Goal: Task Accomplishment & Management: Complete application form

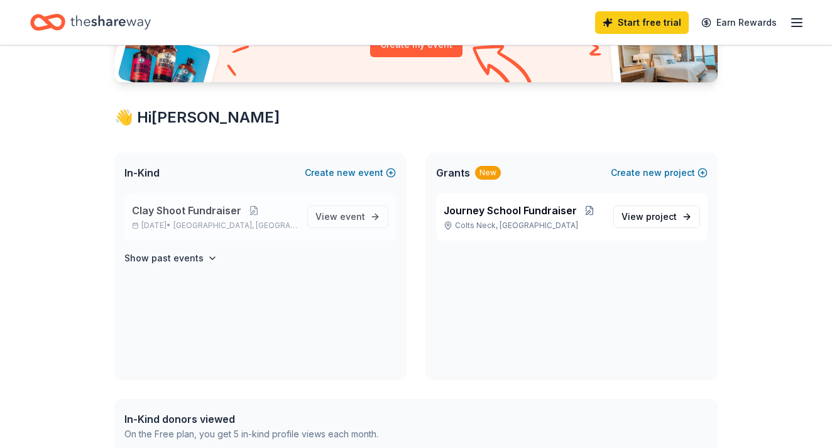
scroll to position [189, 0]
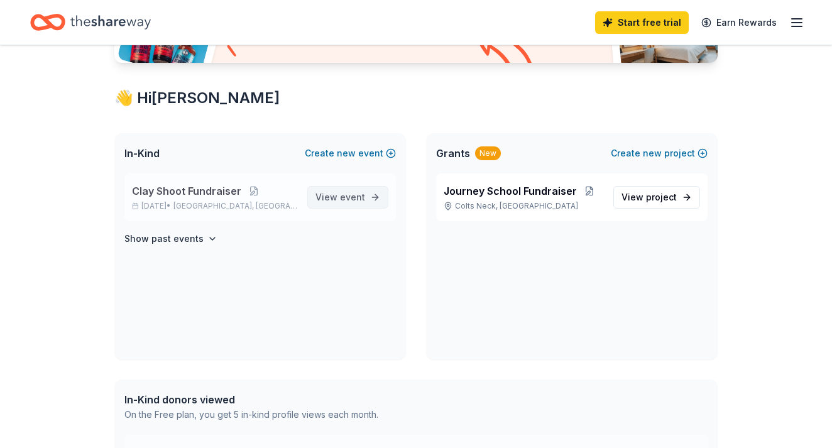
click at [353, 188] on link "View event" at bounding box center [347, 197] width 81 height 23
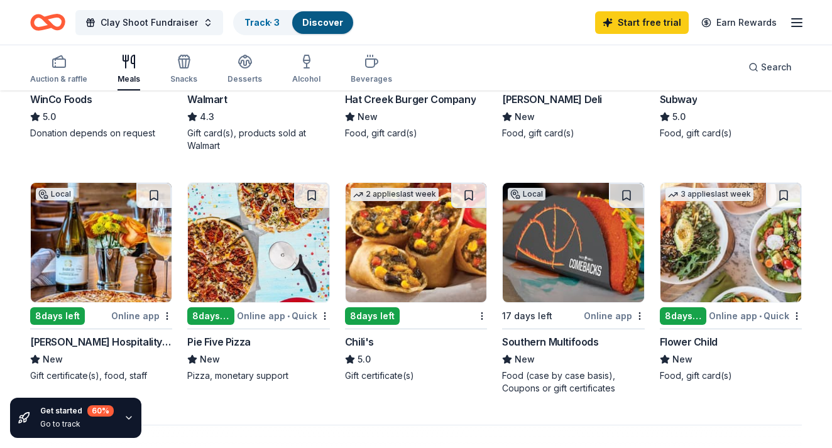
scroll to position [778, 0]
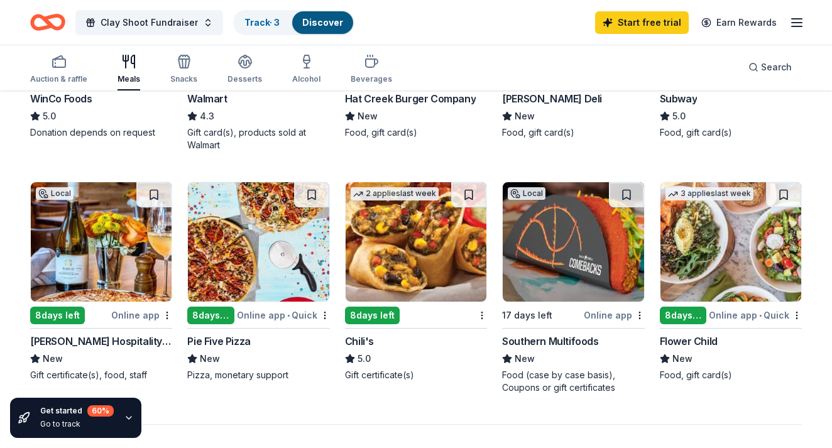
click at [729, 262] on img at bounding box center [731, 241] width 141 height 119
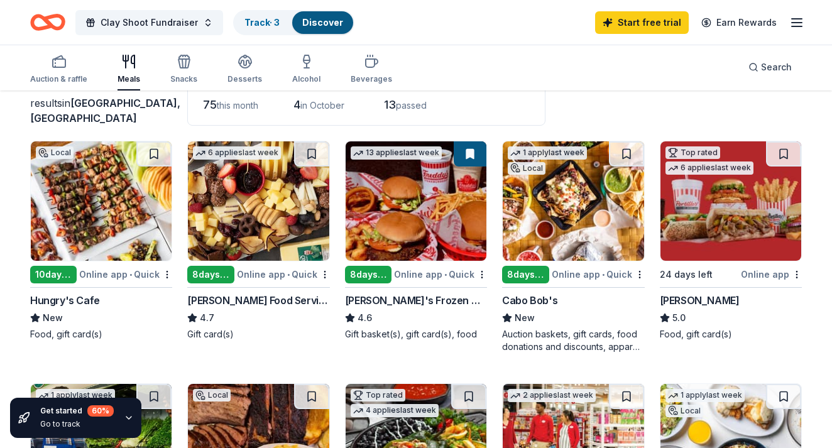
scroll to position [93, 0]
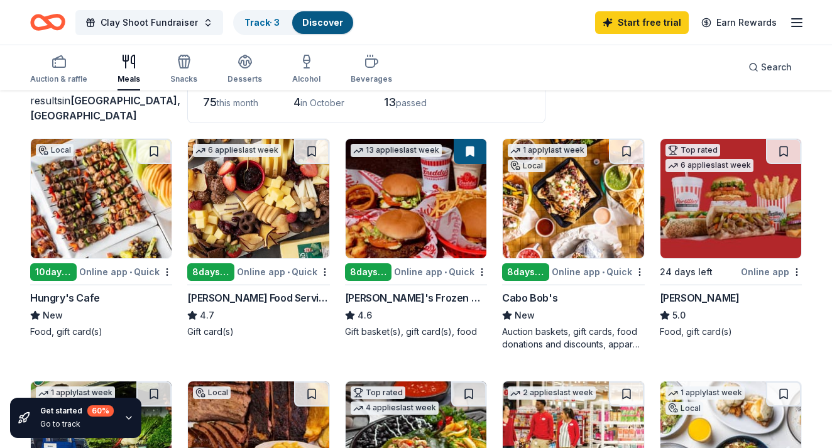
click at [415, 194] on img at bounding box center [416, 198] width 141 height 119
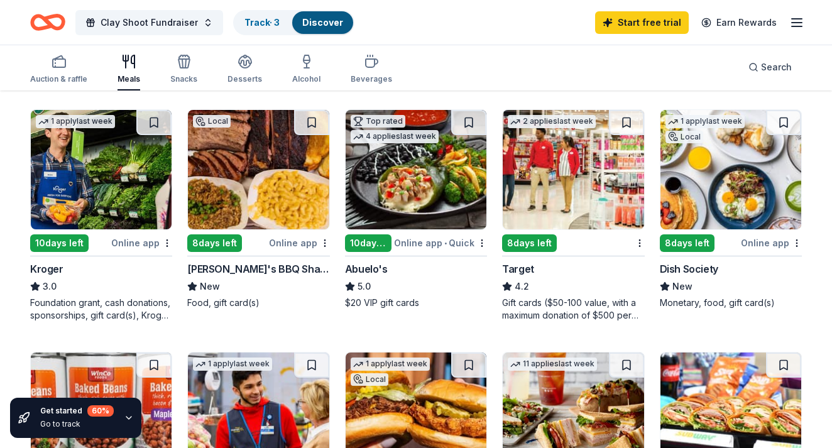
scroll to position [368, 0]
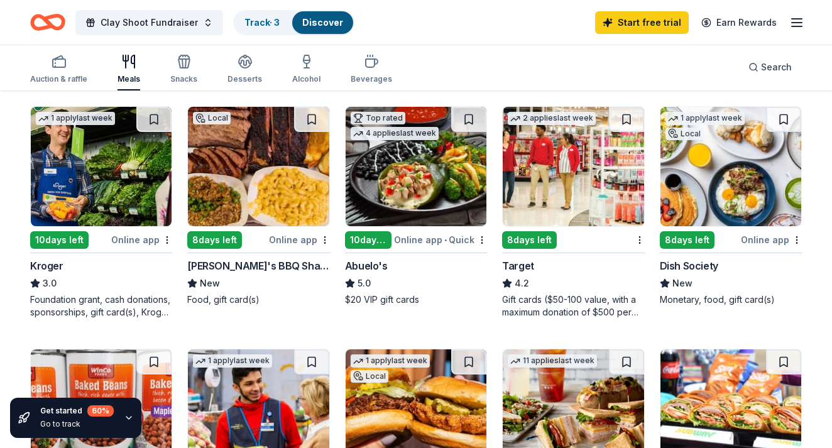
click at [98, 182] on img at bounding box center [101, 166] width 141 height 119
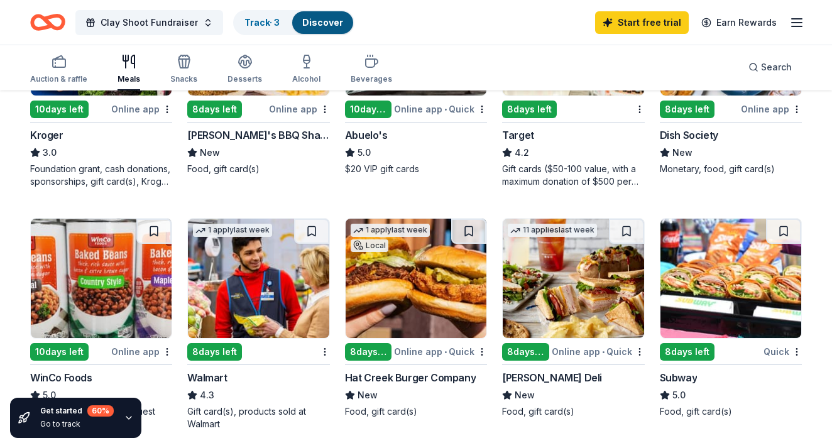
scroll to position [497, 0]
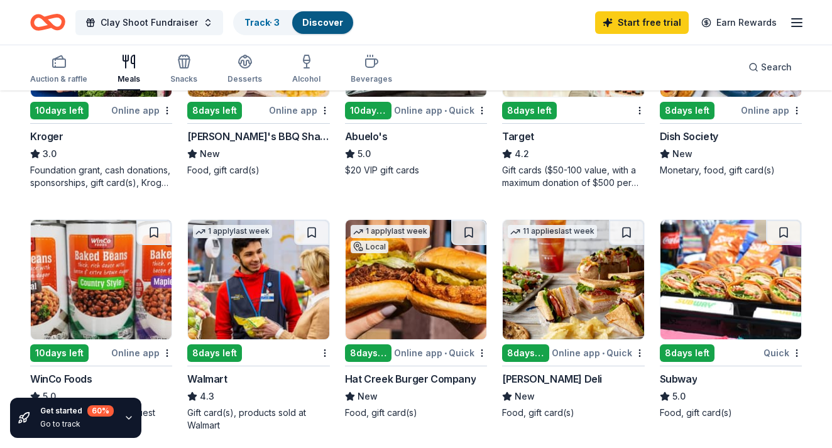
click at [208, 324] on img at bounding box center [258, 279] width 141 height 119
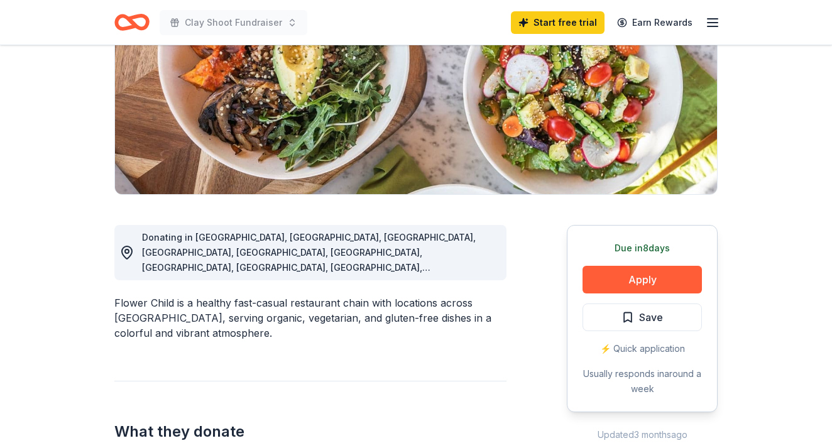
scroll to position [166, 0]
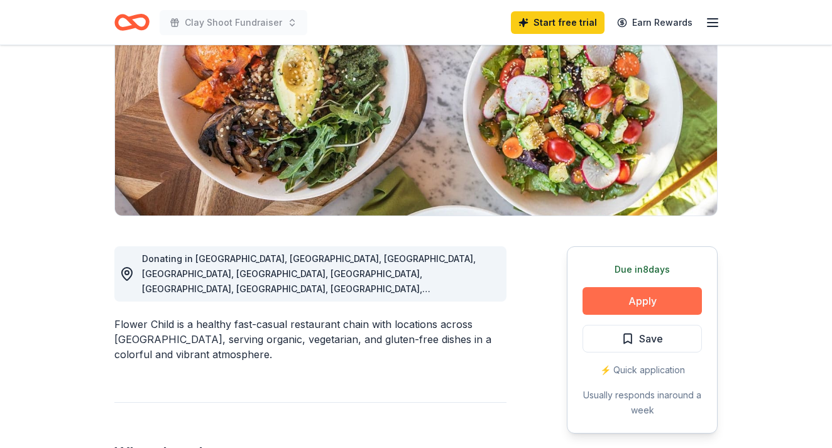
click at [665, 297] on button "Apply" at bounding box center [642, 301] width 119 height 28
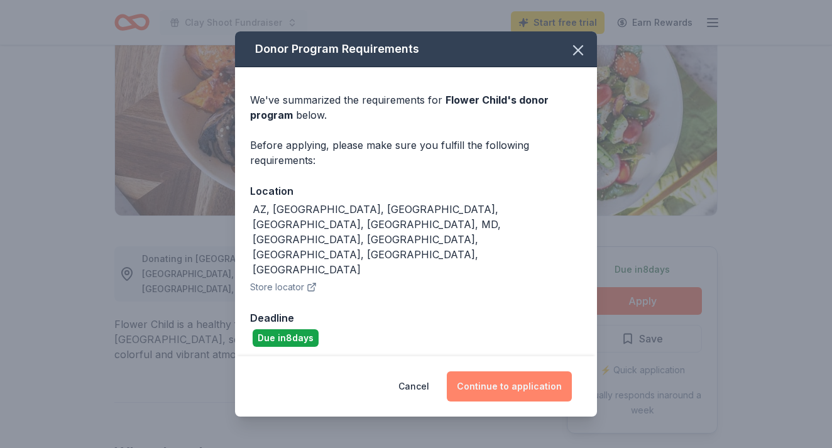
drag, startPoint x: 477, startPoint y: 358, endPoint x: 477, endPoint y: 351, distance: 6.9
click at [477, 371] on button "Continue to application" at bounding box center [509, 386] width 125 height 30
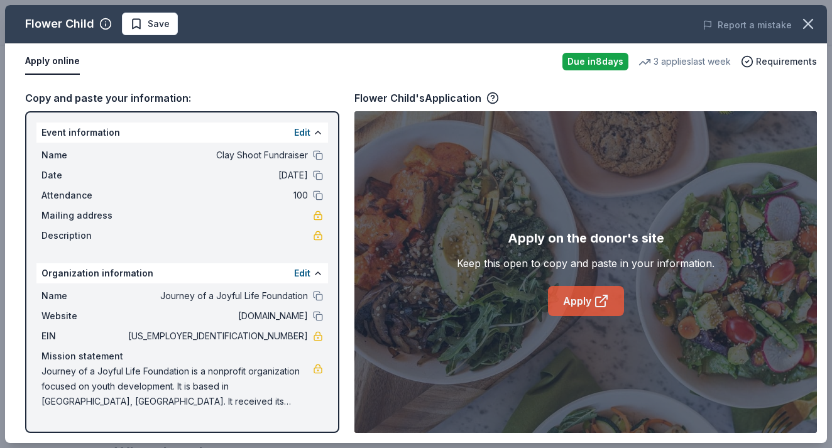
click at [568, 307] on link "Apply" at bounding box center [586, 301] width 76 height 30
click at [593, 300] on link "Apply" at bounding box center [586, 301] width 76 height 30
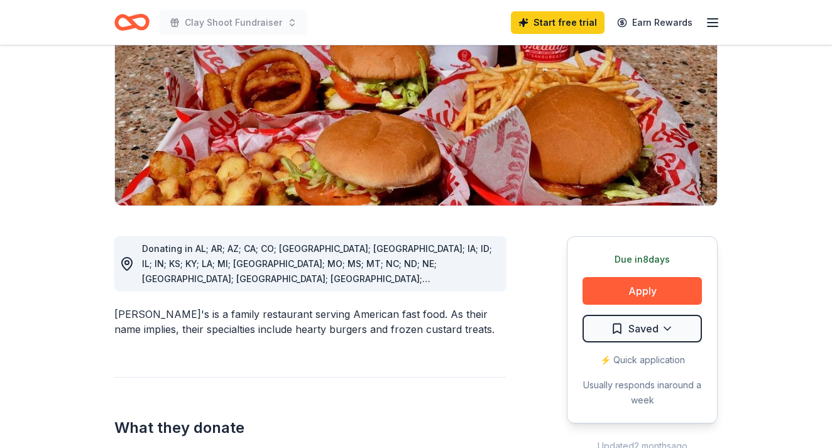
scroll to position [219, 0]
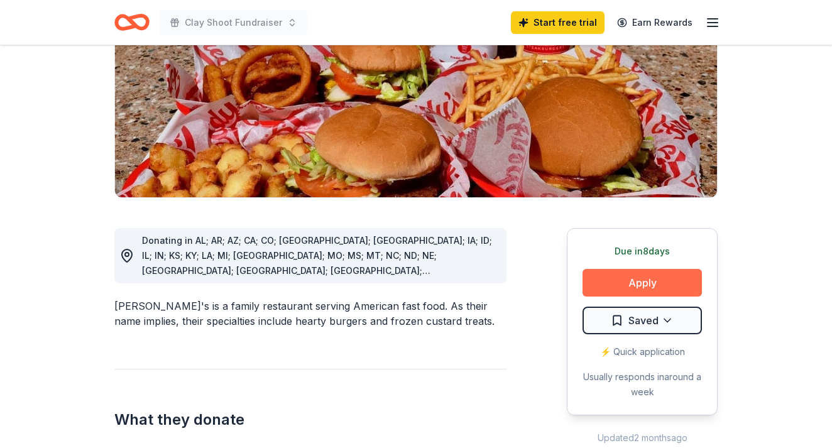
click at [608, 269] on button "Apply" at bounding box center [642, 283] width 119 height 28
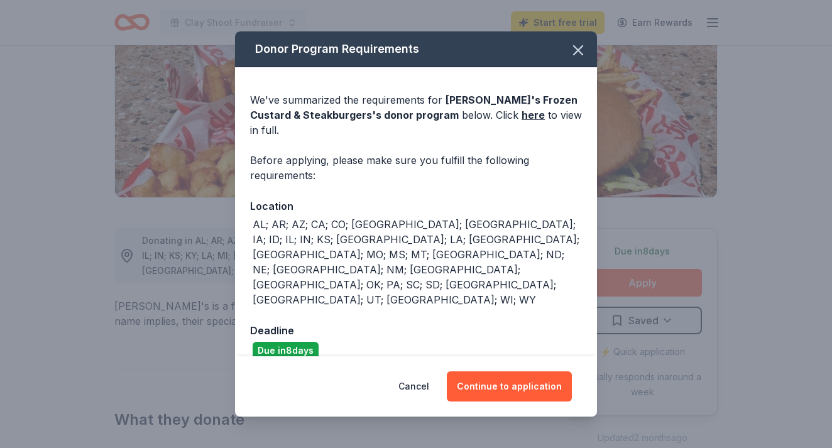
click at [487, 382] on div "Cancel Continue to application" at bounding box center [416, 386] width 362 height 60
click at [490, 371] on button "Continue to application" at bounding box center [509, 386] width 125 height 30
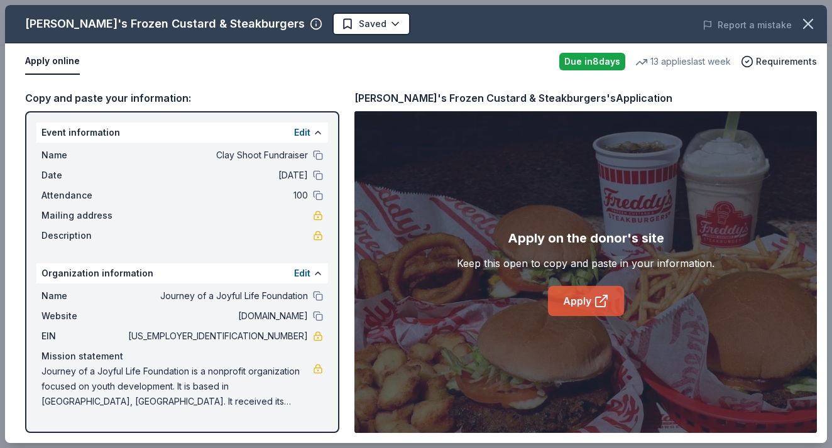
click at [596, 303] on icon at bounding box center [600, 301] width 9 height 9
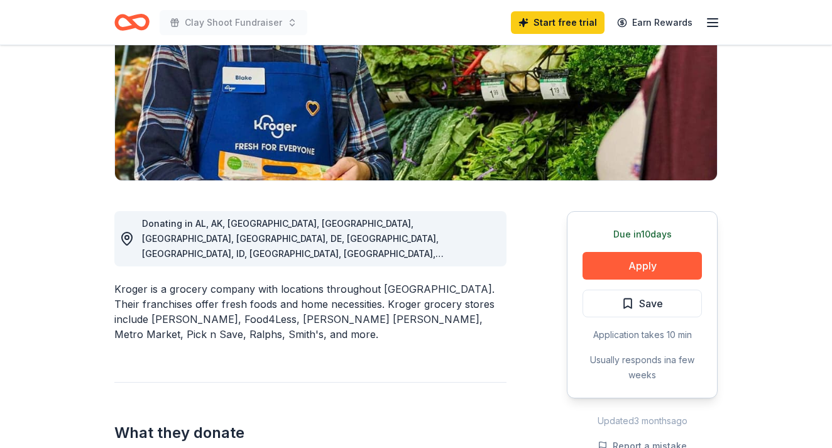
scroll to position [206, 0]
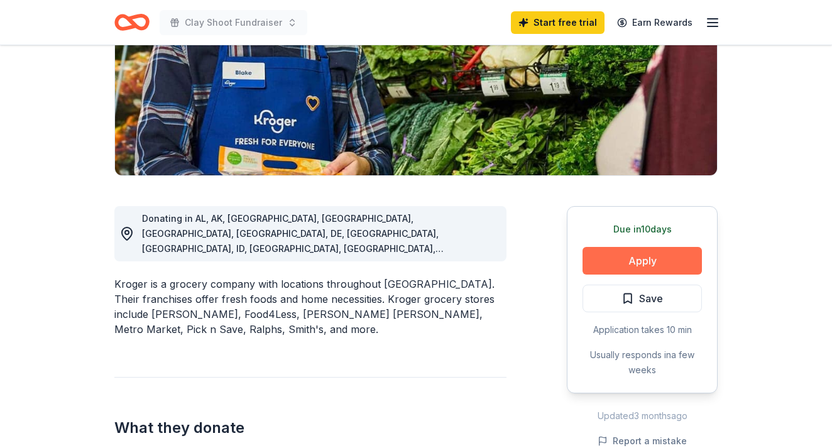
click at [591, 268] on button "Apply" at bounding box center [642, 261] width 119 height 28
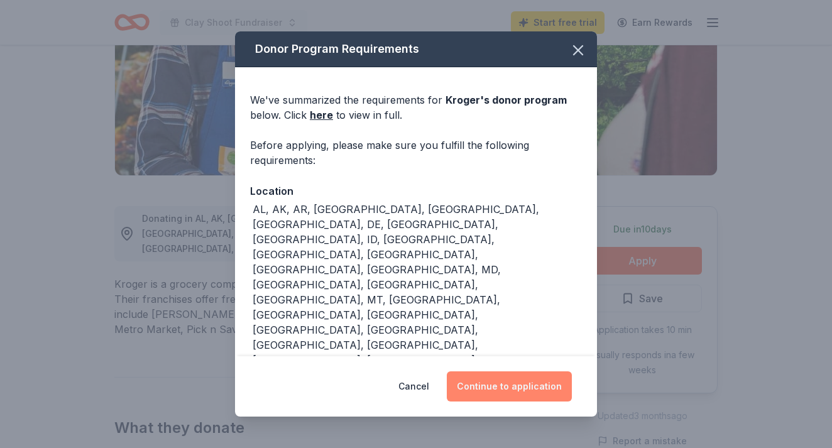
click at [515, 398] on button "Continue to application" at bounding box center [509, 386] width 125 height 30
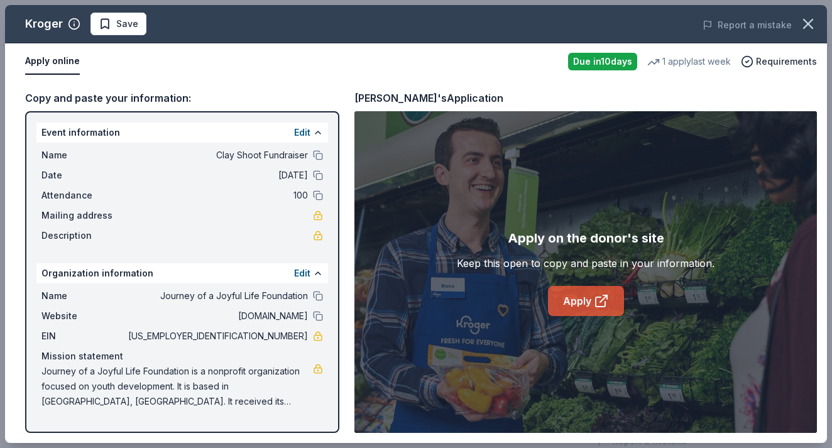
click at [563, 316] on link "Apply" at bounding box center [586, 301] width 76 height 30
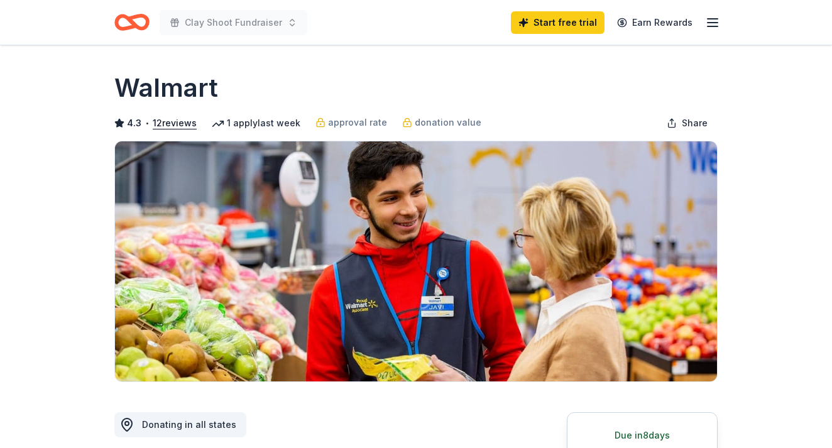
scroll to position [376, 0]
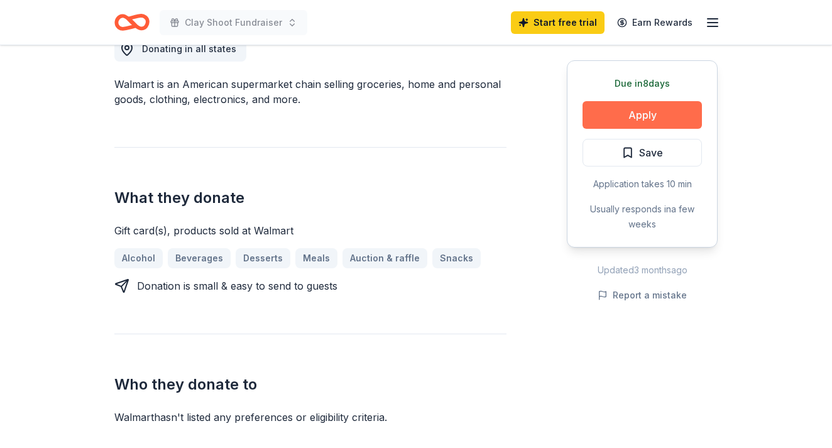
click at [634, 115] on button "Apply" at bounding box center [642, 115] width 119 height 28
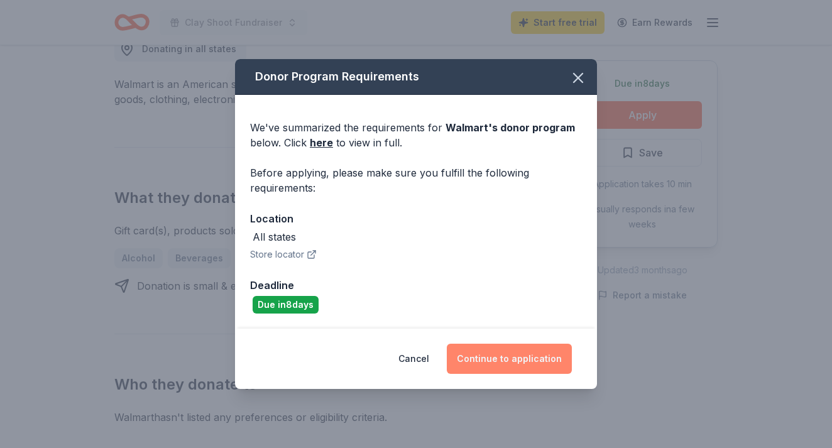
click at [512, 353] on button "Continue to application" at bounding box center [509, 359] width 125 height 30
